Goal: Task Accomplishment & Management: Manage account settings

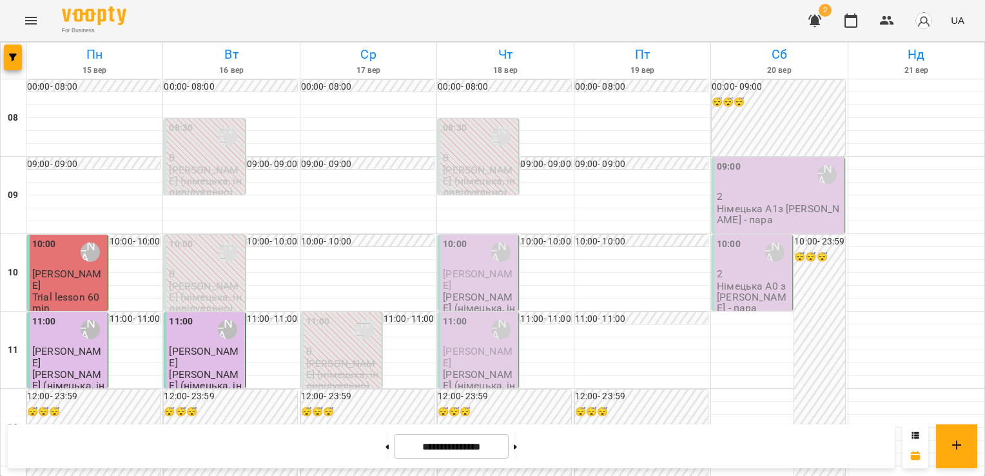
click at [467, 277] on span "[PERSON_NAME]" at bounding box center [478, 278] width 70 height 23
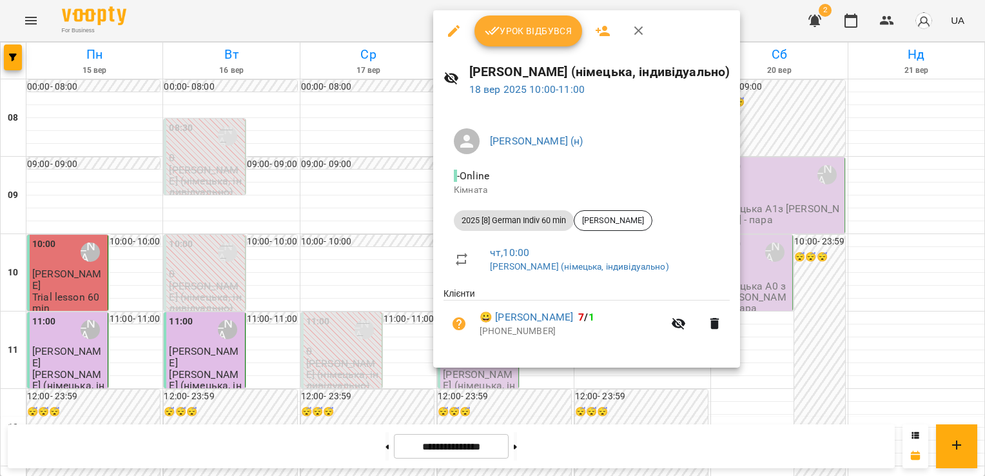
click at [527, 17] on button "Урок відбувся" at bounding box center [528, 30] width 108 height 31
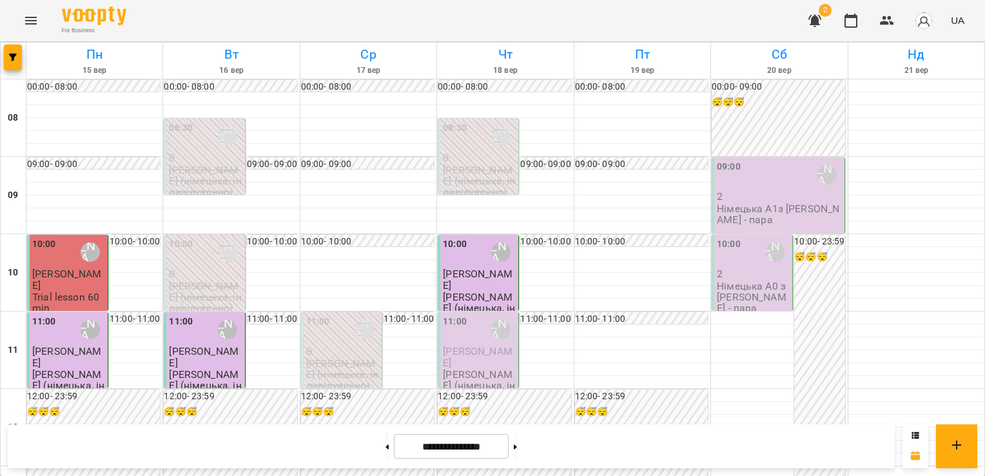
click at [469, 282] on p "[PERSON_NAME]" at bounding box center [479, 279] width 73 height 23
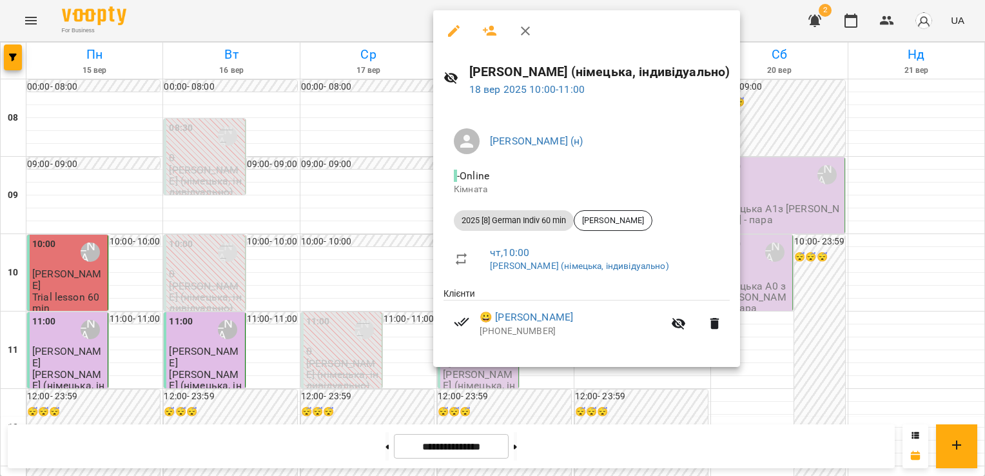
click at [536, 24] on button "button" at bounding box center [525, 30] width 31 height 31
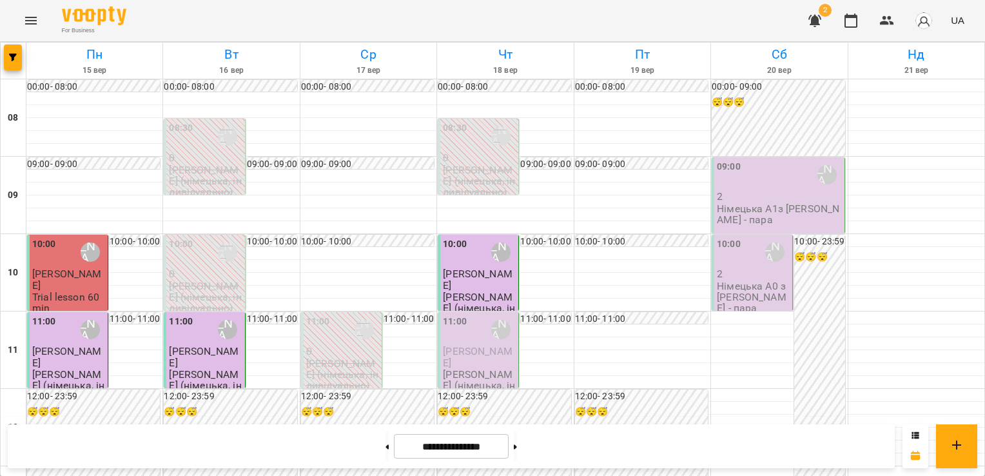
click at [457, 344] on div "11:00" at bounding box center [455, 330] width 24 height 30
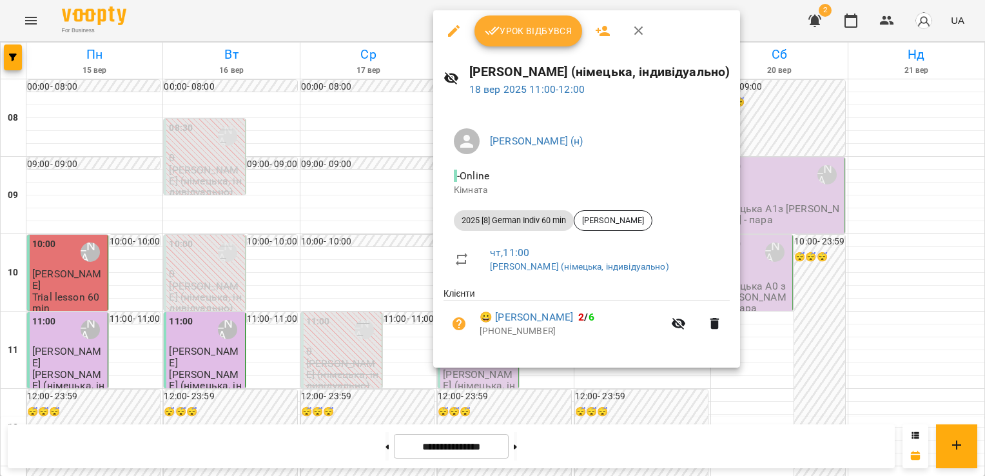
click at [523, 29] on span "Урок відбувся" at bounding box center [529, 30] width 88 height 15
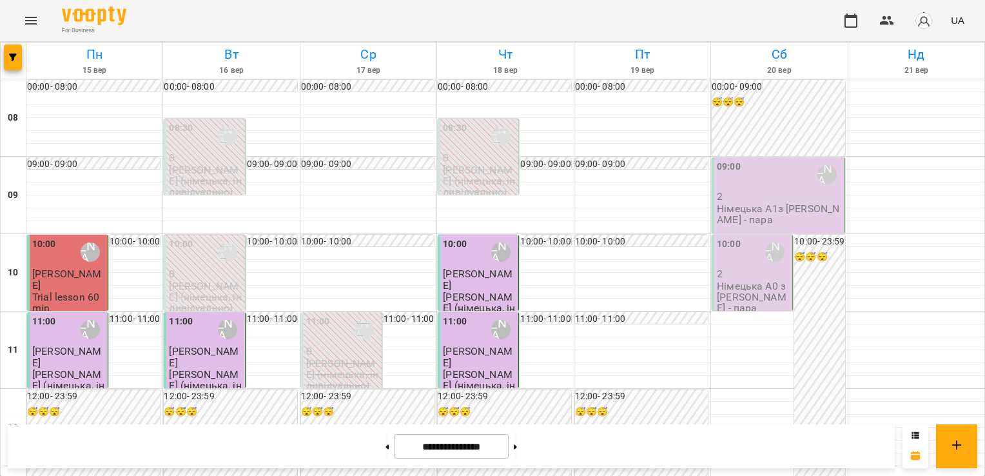
click at [487, 349] on span "[PERSON_NAME]" at bounding box center [478, 356] width 70 height 23
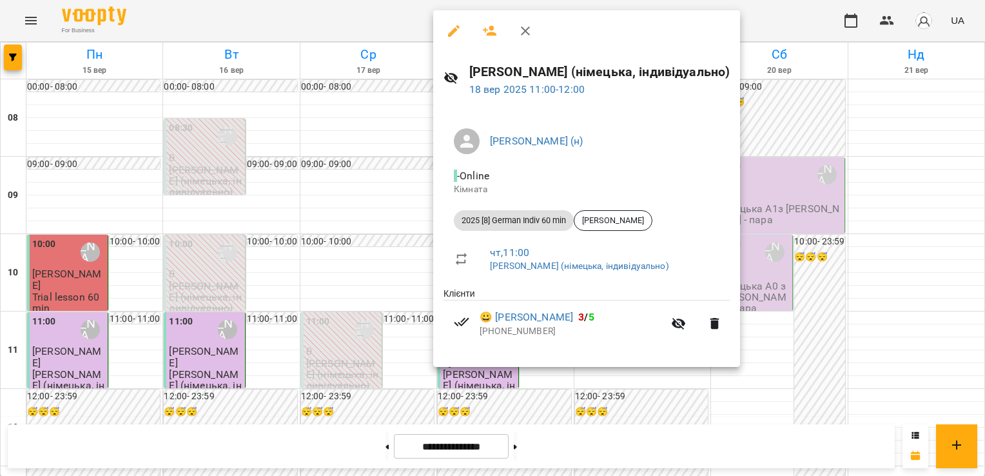
click at [527, 35] on icon "button" at bounding box center [525, 30] width 15 height 15
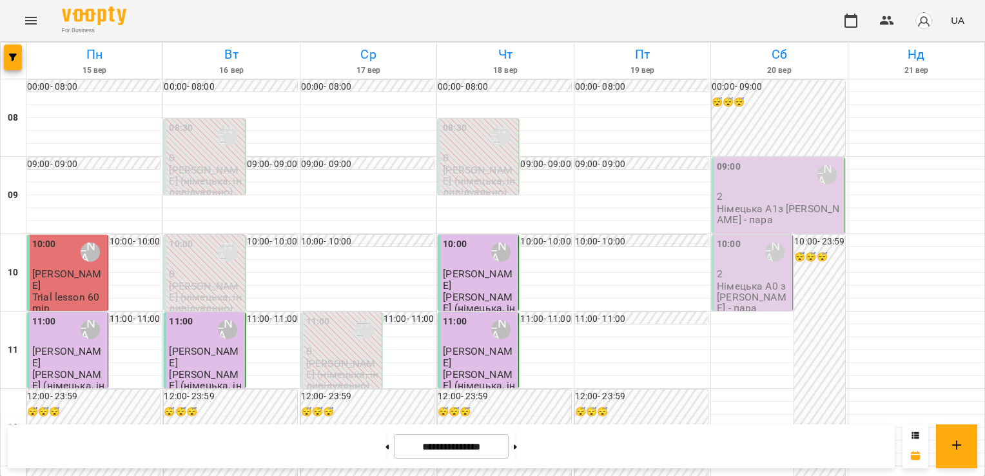
click at [935, 17] on button "button" at bounding box center [924, 21] width 34 height 34
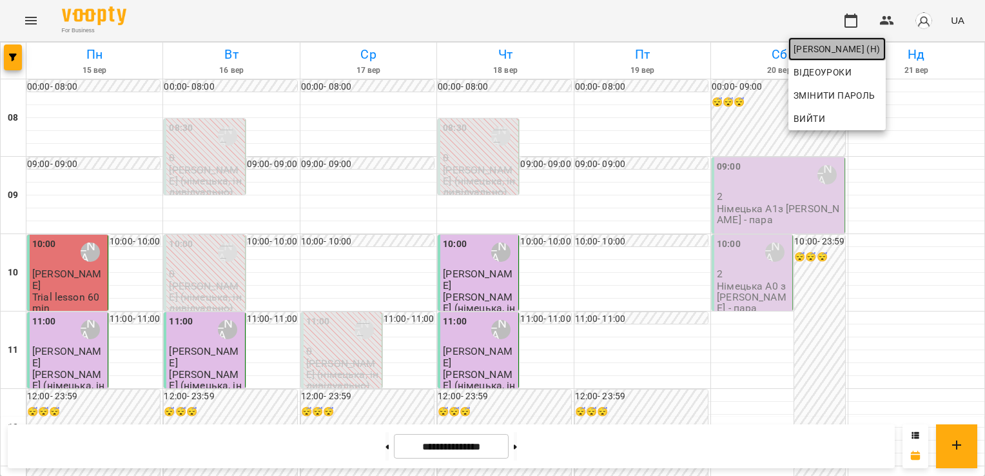
click at [853, 47] on span "[PERSON_NAME] (н)" at bounding box center [836, 48] width 87 height 15
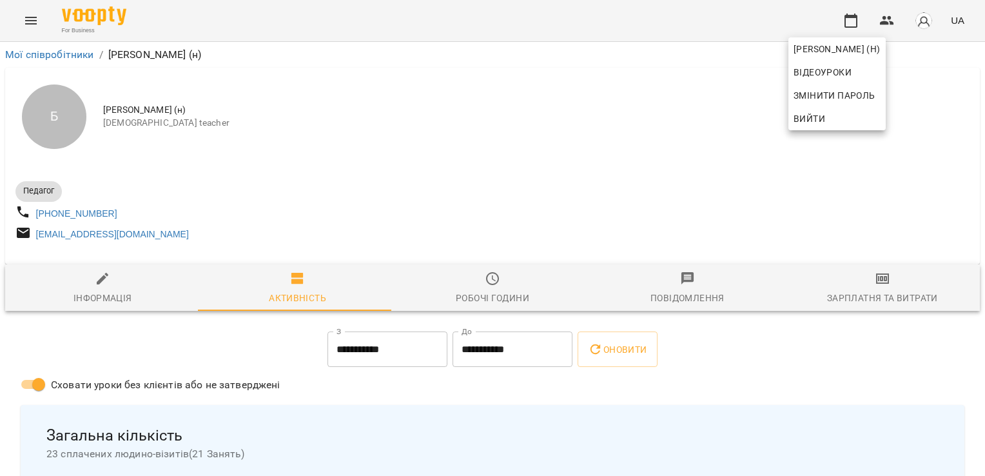
click at [828, 306] on div at bounding box center [492, 238] width 985 height 476
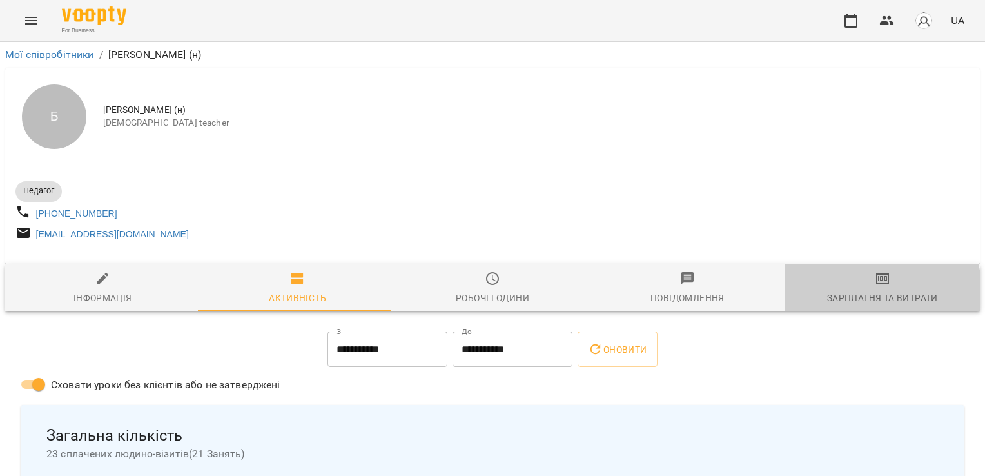
click at [828, 305] on div "Зарплатня та Витрати" at bounding box center [882, 297] width 111 height 15
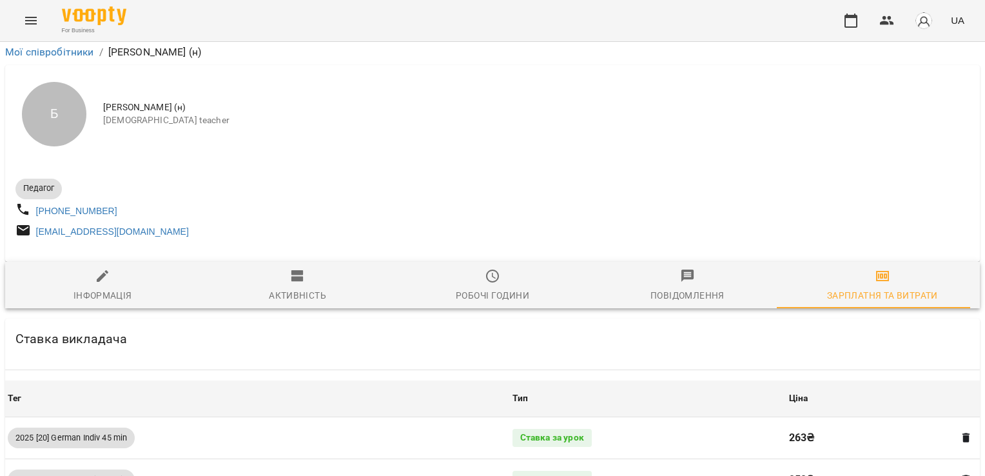
scroll to position [1191, 0]
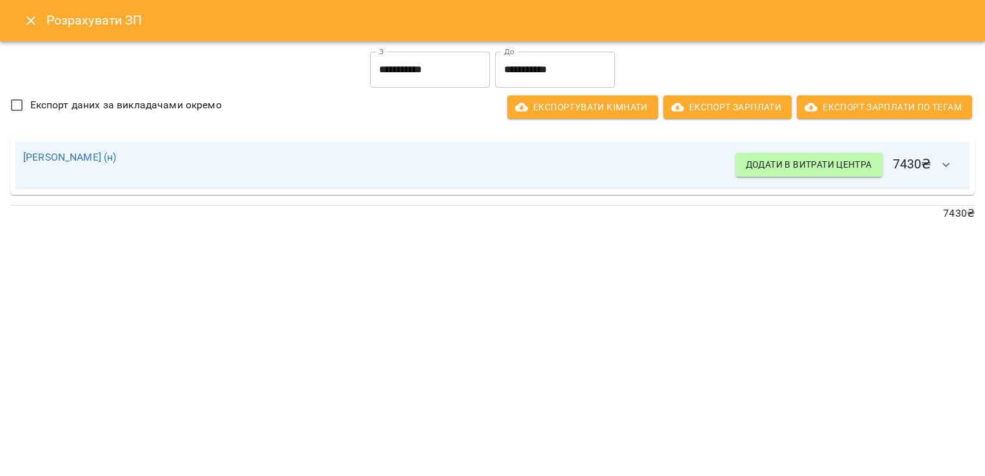
click at [28, 16] on icon "Close" at bounding box center [30, 20] width 15 height 15
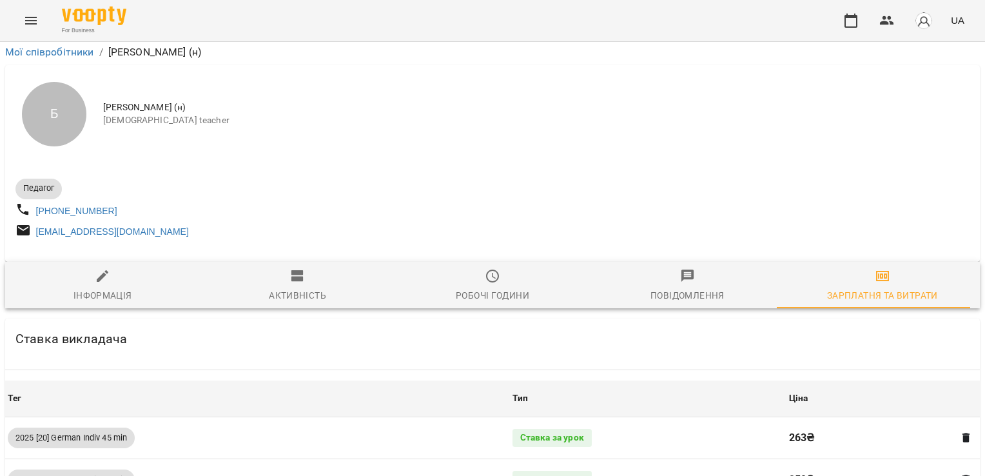
scroll to position [0, 0]
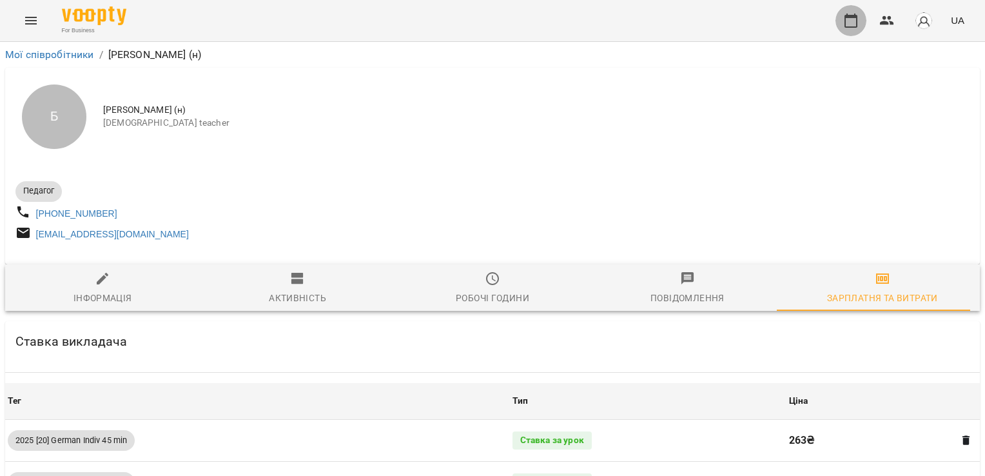
click at [854, 18] on icon "button" at bounding box center [850, 20] width 15 height 15
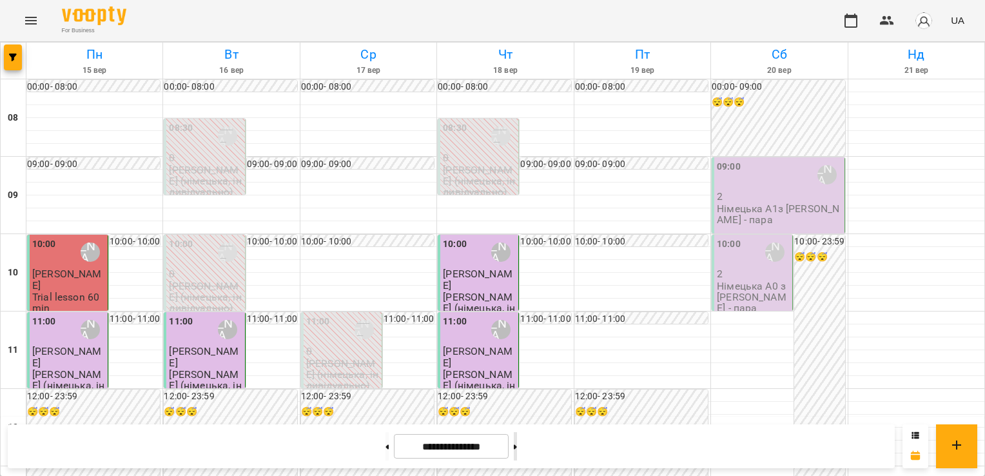
click at [517, 445] on button at bounding box center [515, 446] width 3 height 28
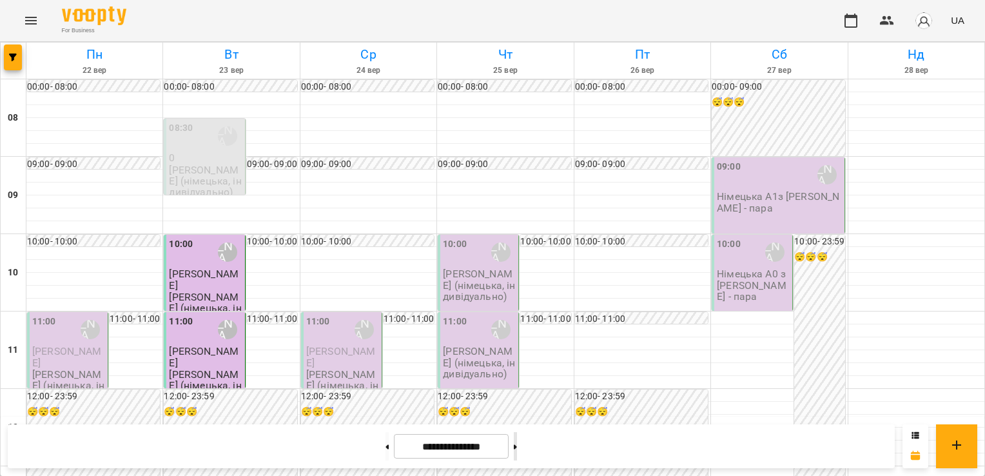
click at [517, 446] on button at bounding box center [515, 446] width 3 height 28
type input "**********"
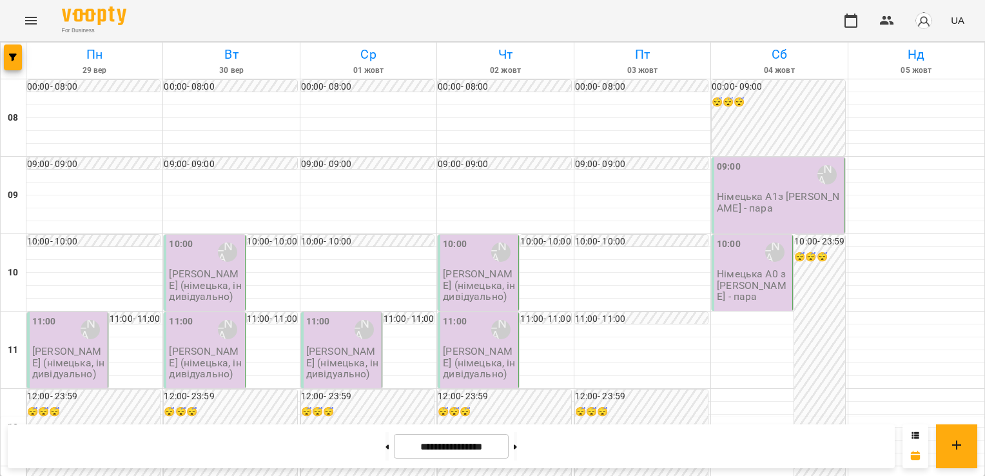
click at [67, 358] on p "[PERSON_NAME] (німецька, індивідуально)" at bounding box center [68, 362] width 73 height 34
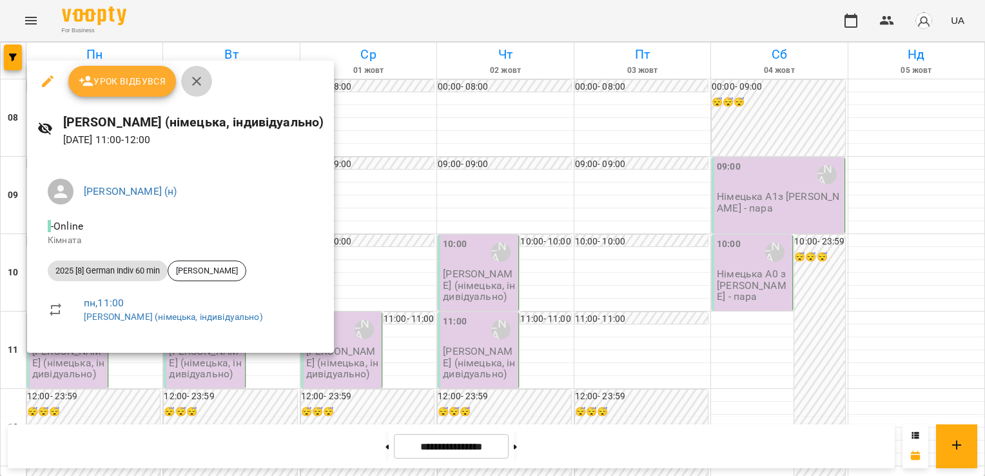
click at [202, 79] on icon "button" at bounding box center [196, 80] width 15 height 15
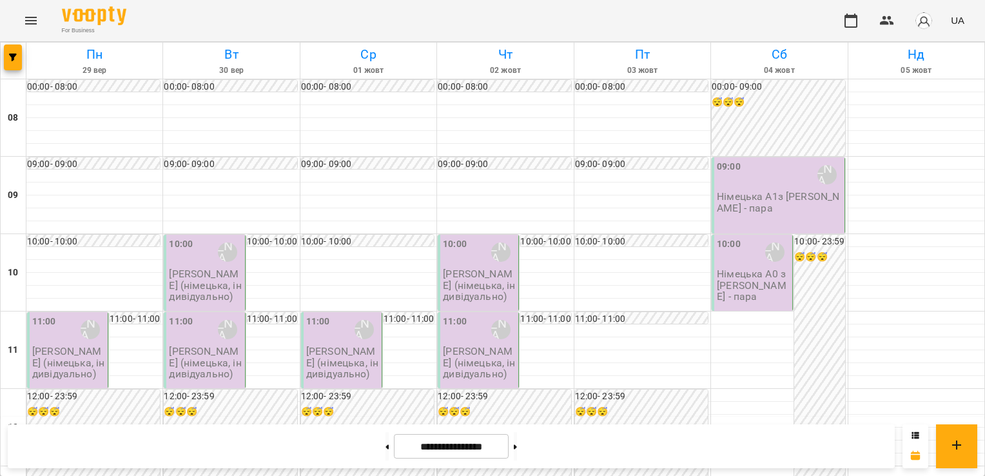
click at [195, 264] on div "10:00 [PERSON_NAME] (н)" at bounding box center [205, 252] width 73 height 30
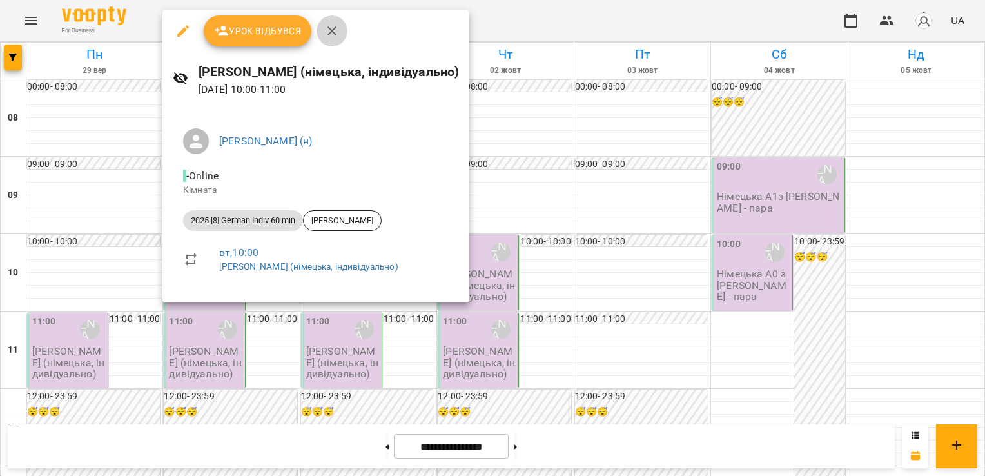
click at [329, 31] on icon "button" at bounding box center [331, 30] width 15 height 15
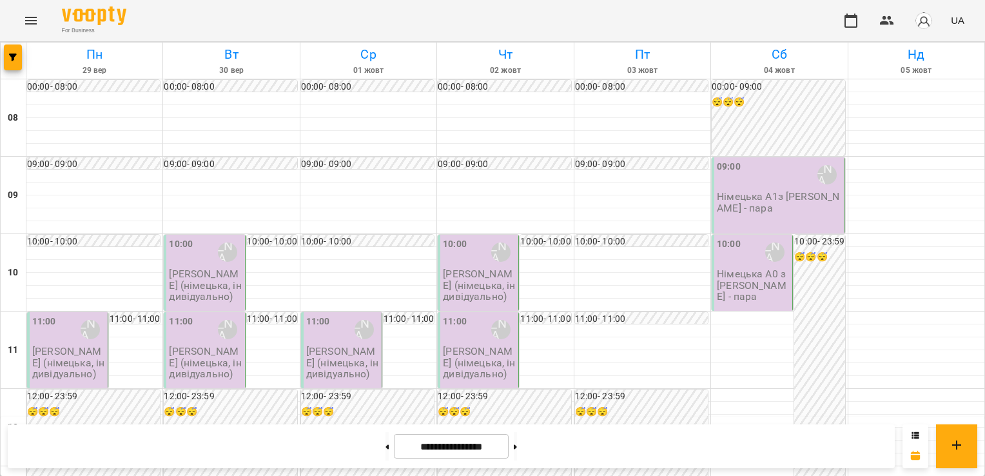
click at [191, 364] on p "[PERSON_NAME] (німецька, індивідуально)" at bounding box center [205, 362] width 73 height 34
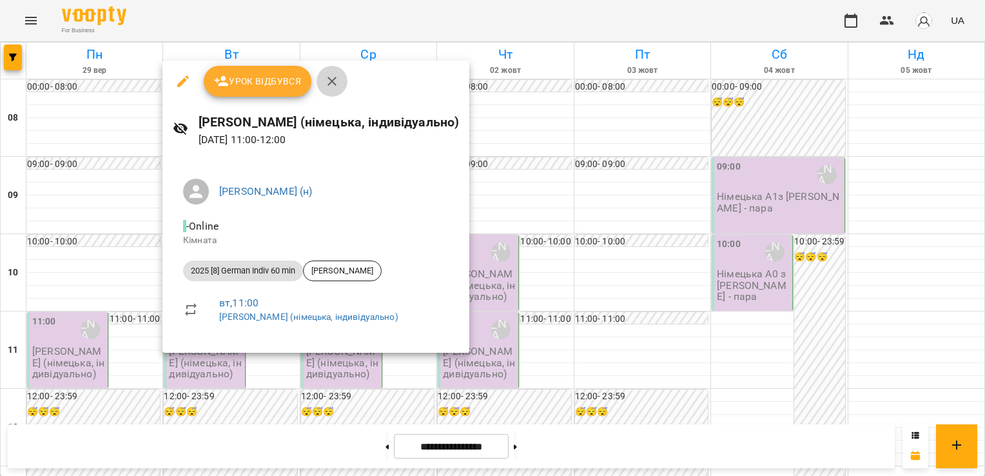
click at [327, 81] on icon "button" at bounding box center [331, 80] width 15 height 15
